Goal: Task Accomplishment & Management: Complete application form

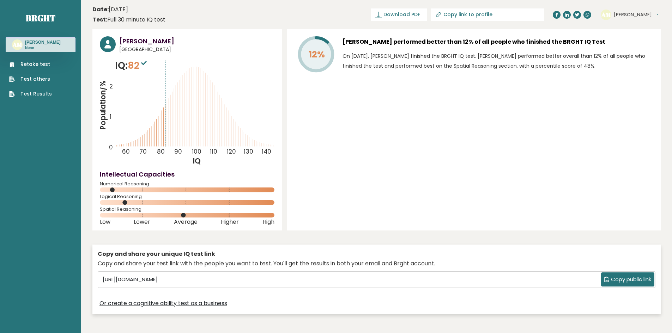
click at [34, 65] on link "Retake test" at bounding box center [30, 64] width 43 height 7
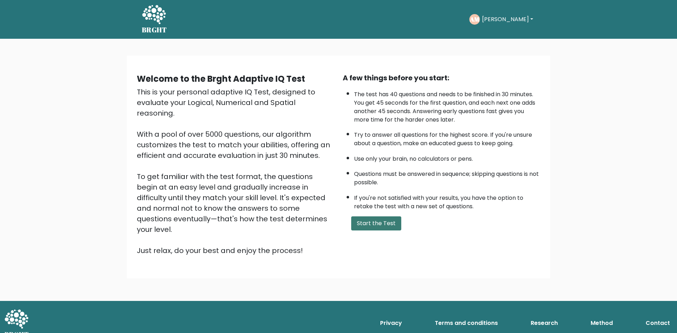
click at [393, 224] on button "Start the Test" at bounding box center [376, 224] width 50 height 14
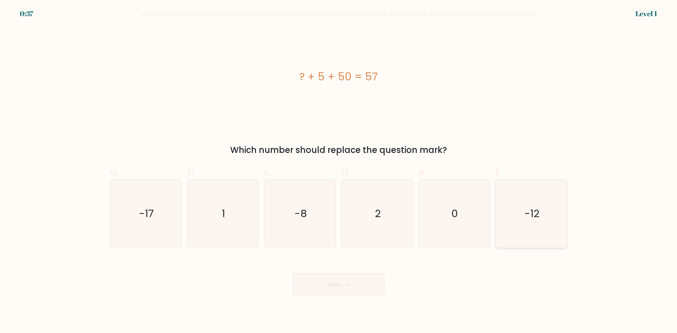
click at [531, 217] on text "-12" at bounding box center [532, 214] width 15 height 14
click at [339, 171] on input "f. -12" at bounding box center [339, 169] width 0 height 5
radio input "true"
click at [357, 288] on button "Next" at bounding box center [339, 285] width 92 height 23
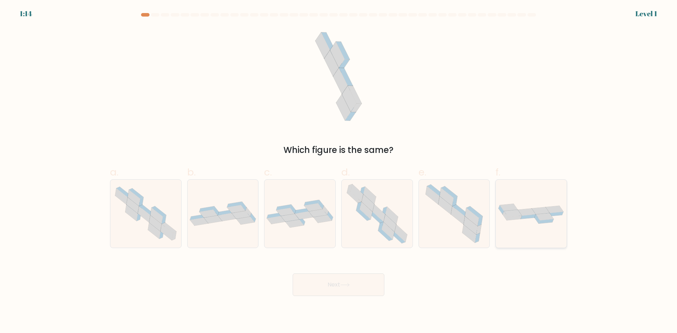
click at [525, 217] on icon at bounding box center [528, 216] width 15 height 5
click at [339, 171] on input "f." at bounding box center [339, 169] width 0 height 5
radio input "true"
click at [338, 282] on button "Next" at bounding box center [339, 285] width 92 height 23
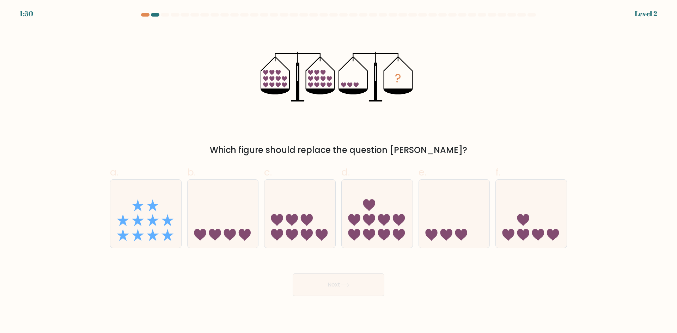
drag, startPoint x: 219, startPoint y: 235, endPoint x: 285, endPoint y: 266, distance: 73.4
click at [220, 235] on icon at bounding box center [215, 235] width 12 height 12
click at [339, 171] on input "b." at bounding box center [339, 169] width 0 height 5
radio input "true"
click at [328, 286] on button "Next" at bounding box center [339, 285] width 92 height 23
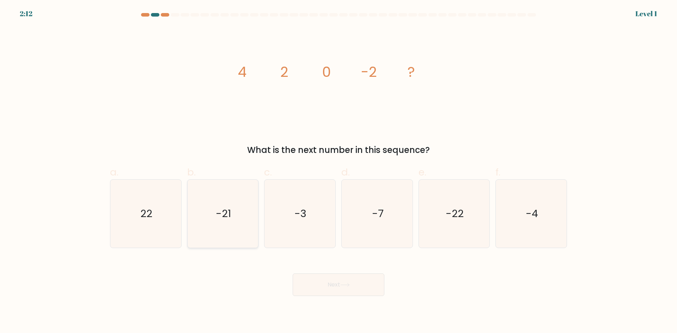
drag, startPoint x: 131, startPoint y: 227, endPoint x: 208, endPoint y: 247, distance: 79.8
click at [133, 227] on icon "22" at bounding box center [146, 214] width 68 height 68
click at [339, 171] on input "a. 22" at bounding box center [339, 169] width 0 height 5
radio input "true"
click at [329, 288] on button "Next" at bounding box center [339, 285] width 92 height 23
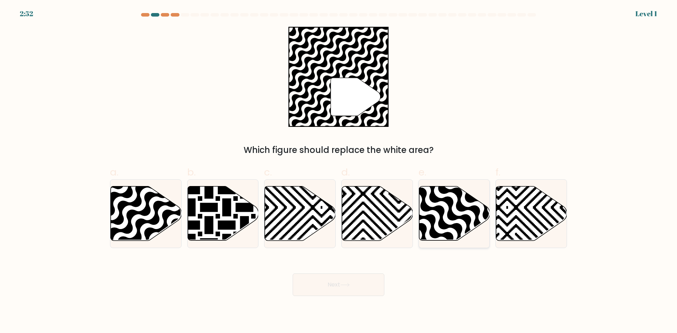
click at [438, 218] on icon at bounding box center [454, 214] width 71 height 54
click at [339, 171] on input "e." at bounding box center [339, 169] width 0 height 5
radio input "true"
click at [334, 291] on button "Next" at bounding box center [339, 285] width 92 height 23
